Goal: Find contact information: Find contact information

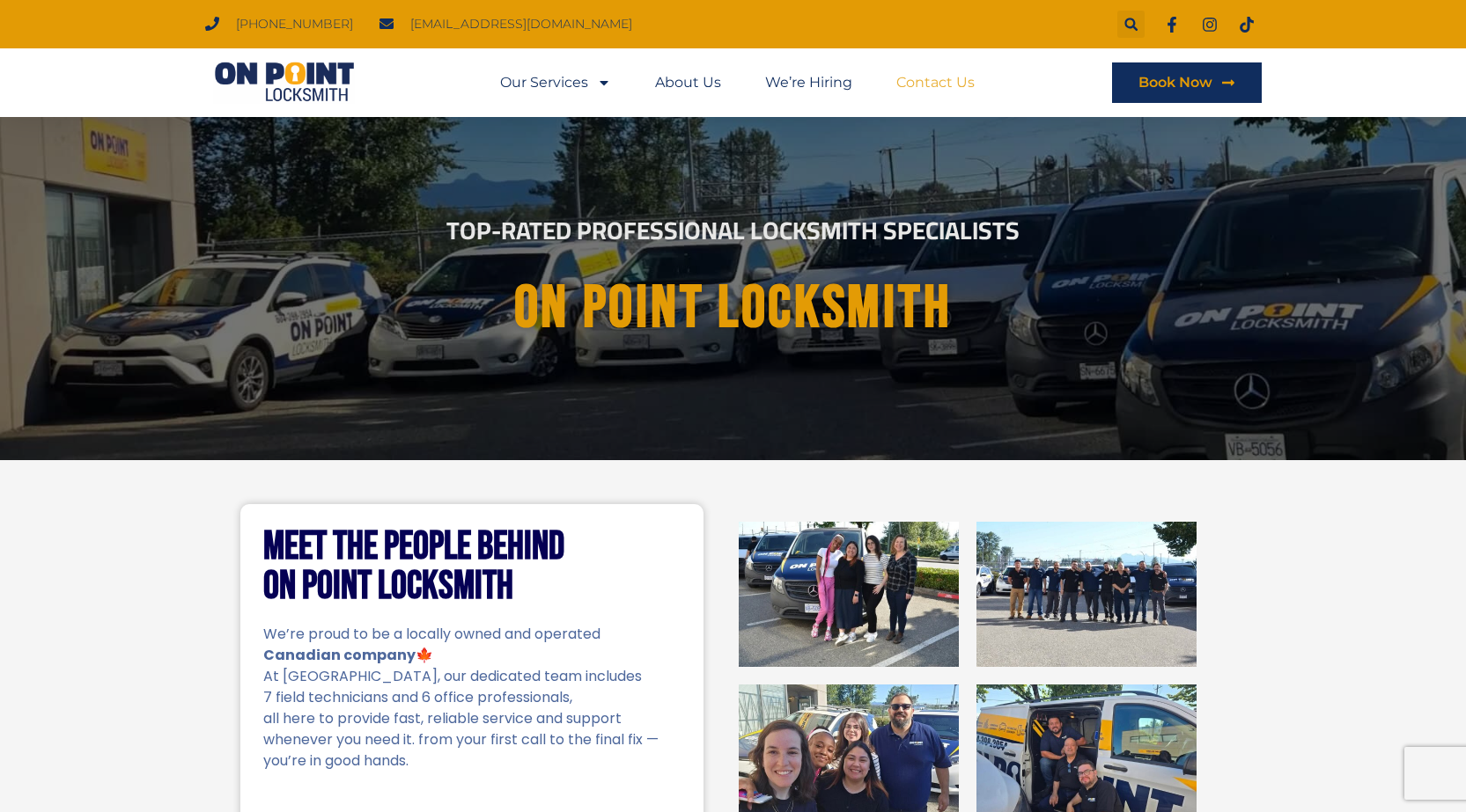
click at [962, 82] on link "Contact Us" at bounding box center [935, 83] width 78 height 41
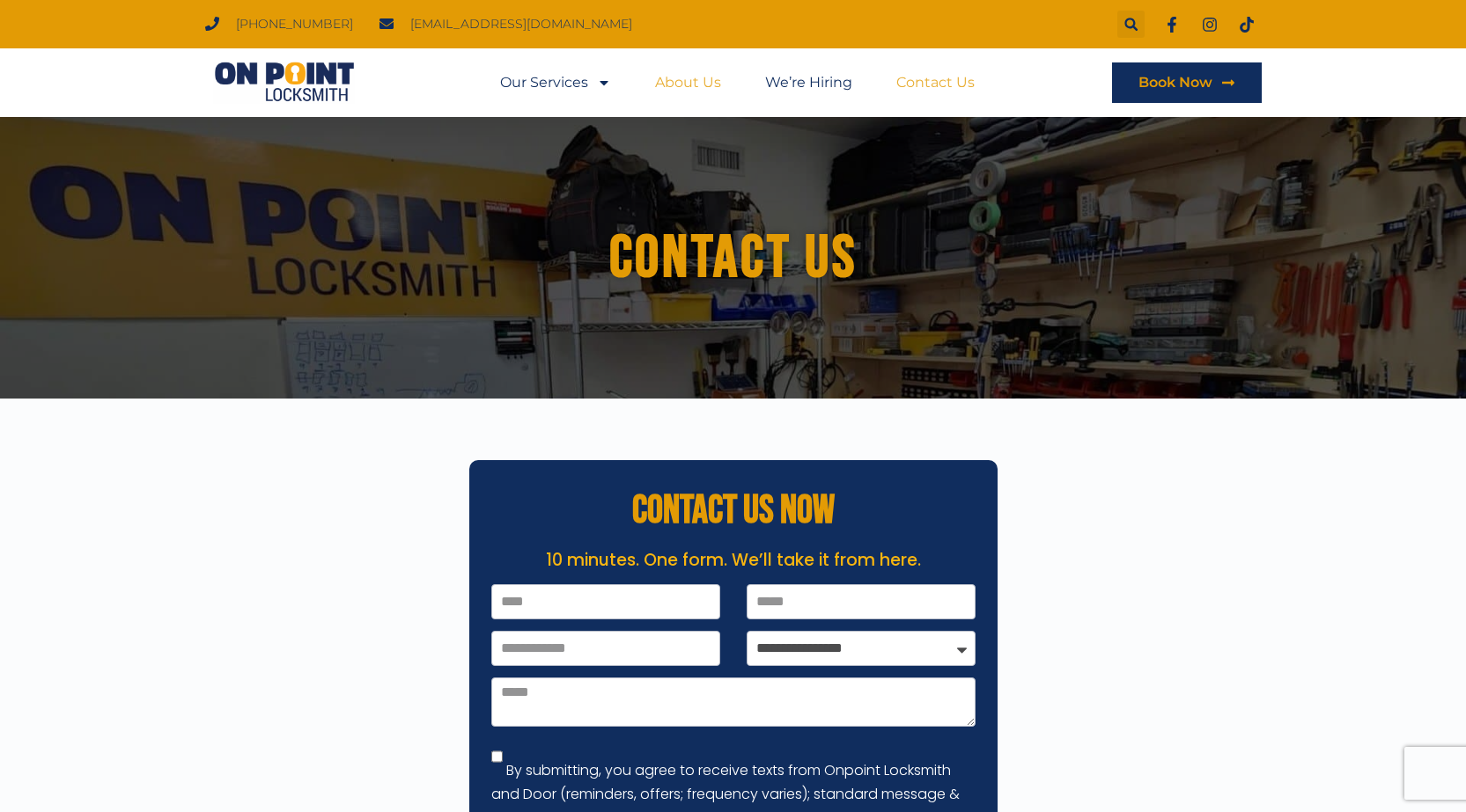
click at [700, 77] on link "About Us" at bounding box center [687, 83] width 66 height 41
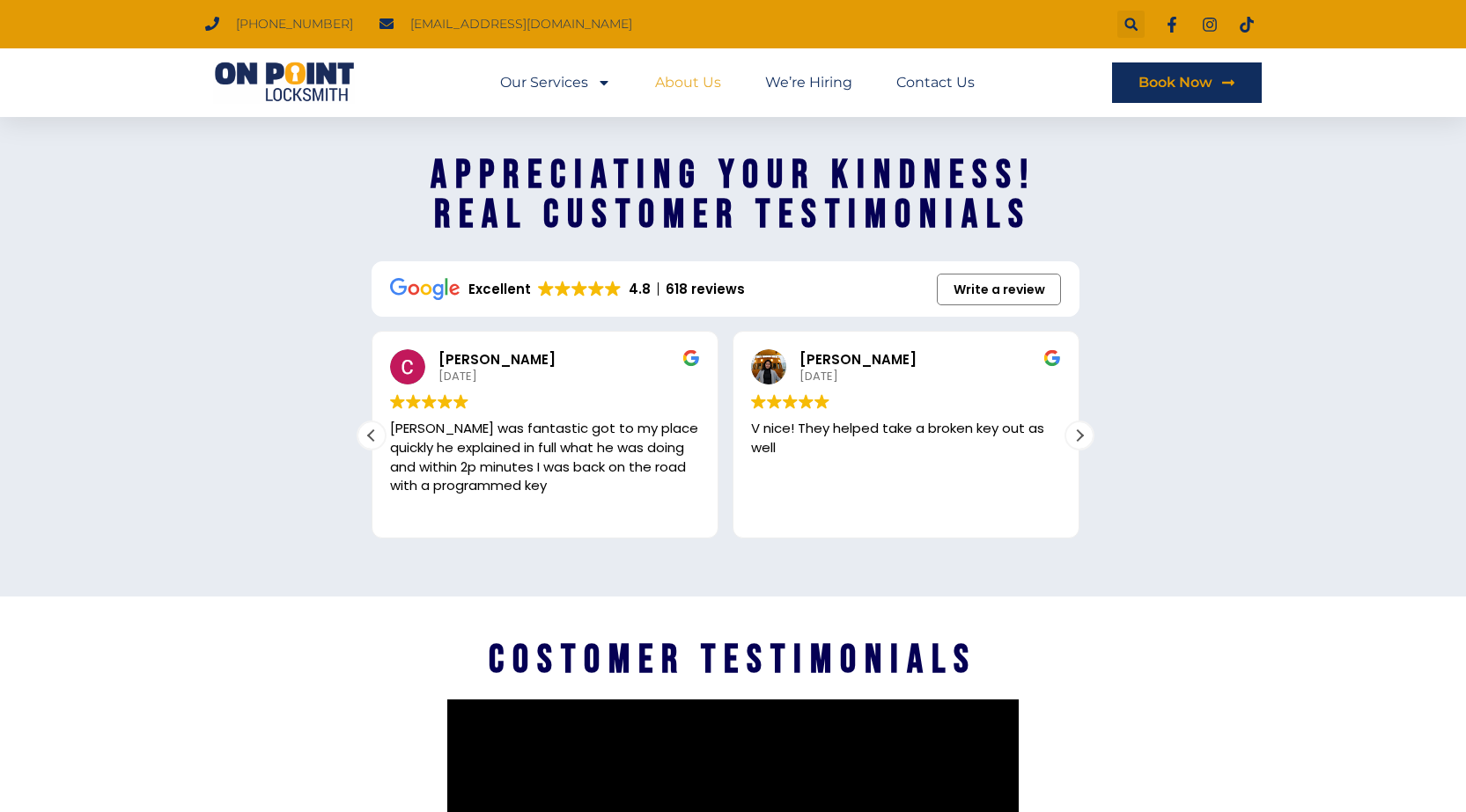
scroll to position [2432, 0]
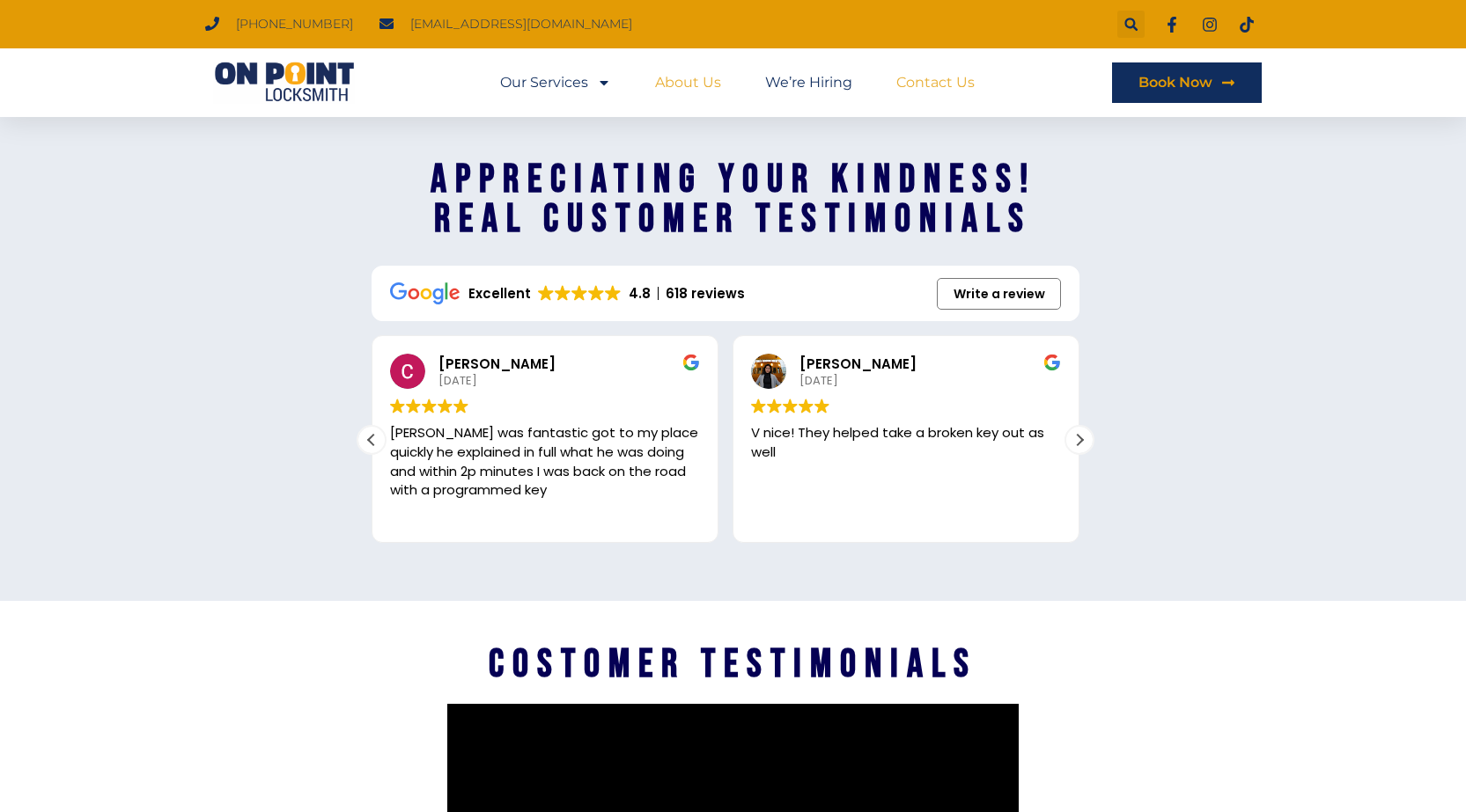
click at [936, 81] on link "Contact Us" at bounding box center [935, 83] width 78 height 41
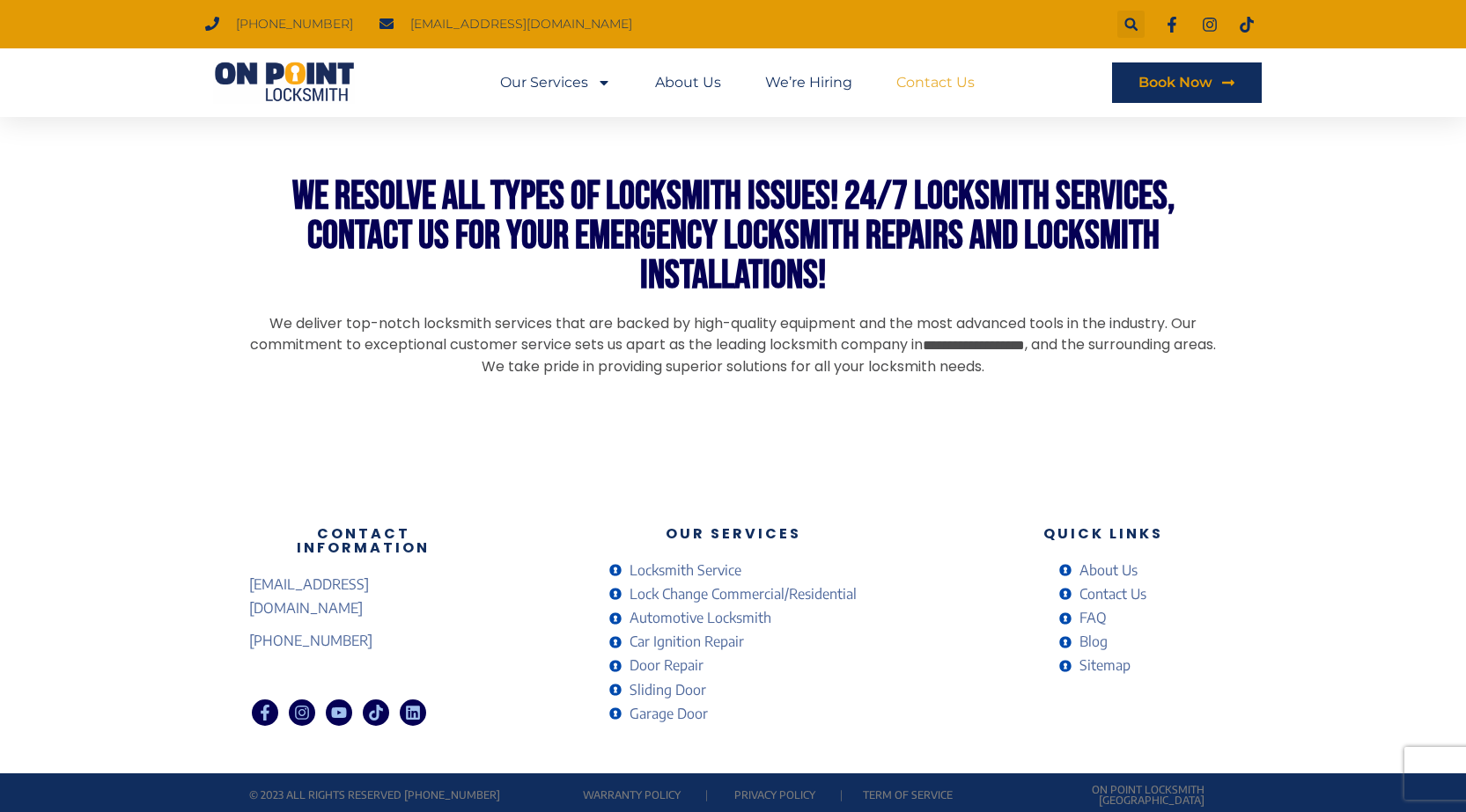
scroll to position [1357, 0]
